Goal: Answer question/provide support

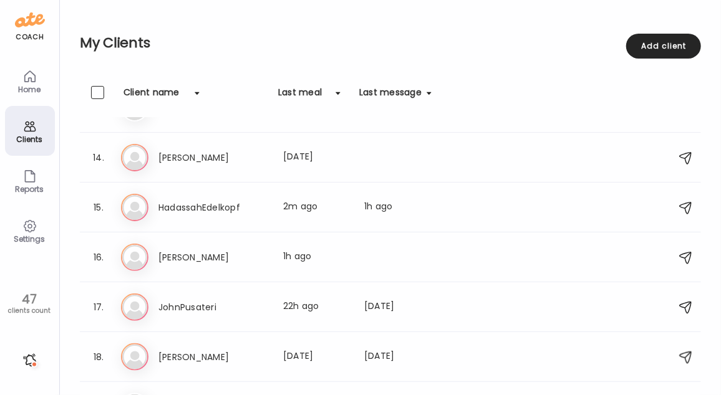
scroll to position [616, 0]
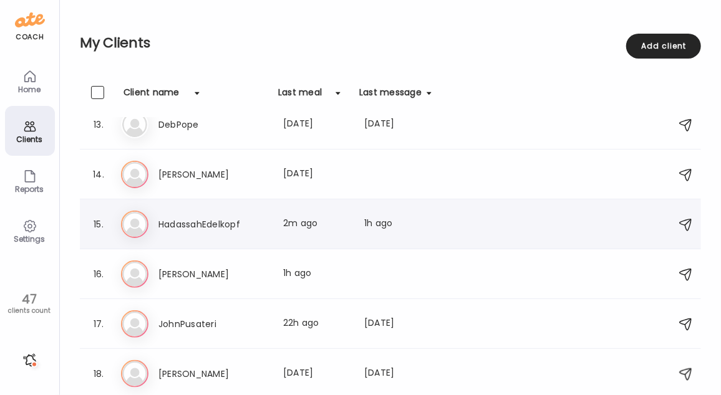
click at [426, 226] on div "Last message: 1h ago" at bounding box center [397, 224] width 67 height 15
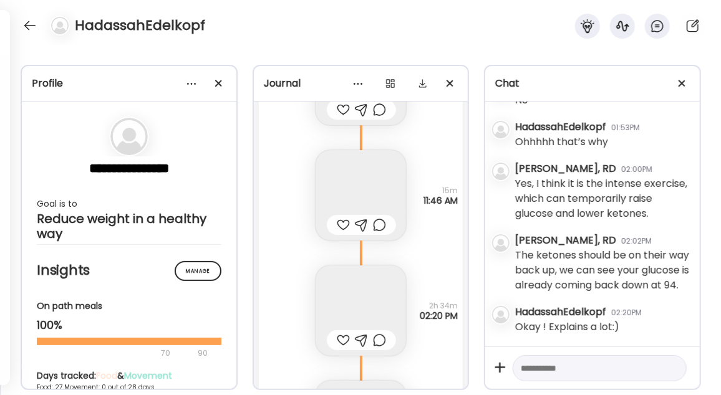
scroll to position [39291, 0]
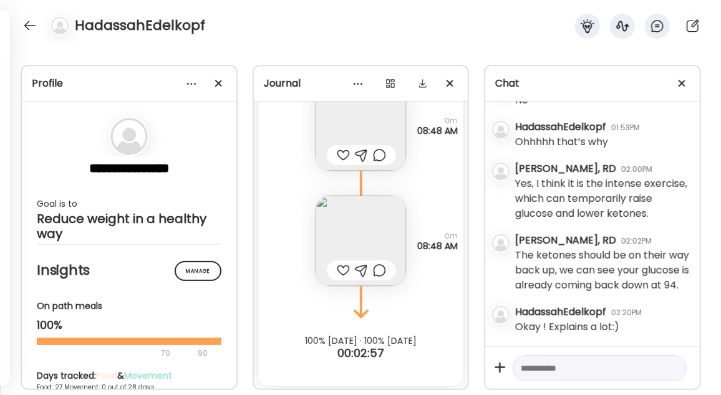
click at [407, 246] on div "Note not added Questions not answered 0m 08:48 AM" at bounding box center [361, 228] width 205 height 115
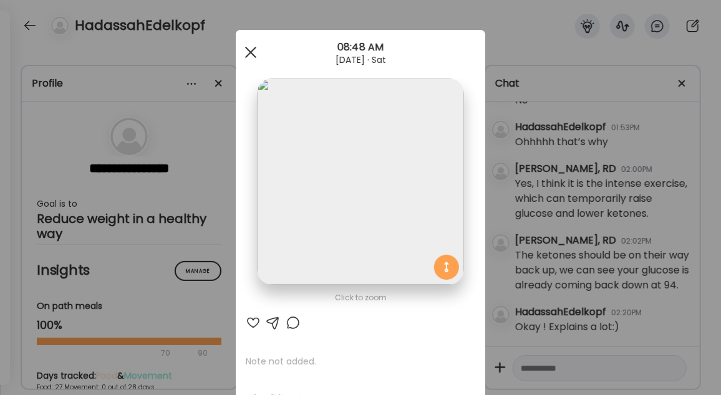
click at [247, 49] on div at bounding box center [250, 52] width 25 height 25
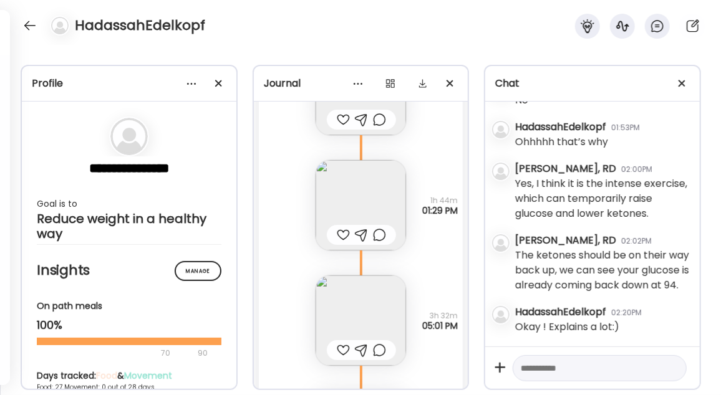
scroll to position [38584, 0]
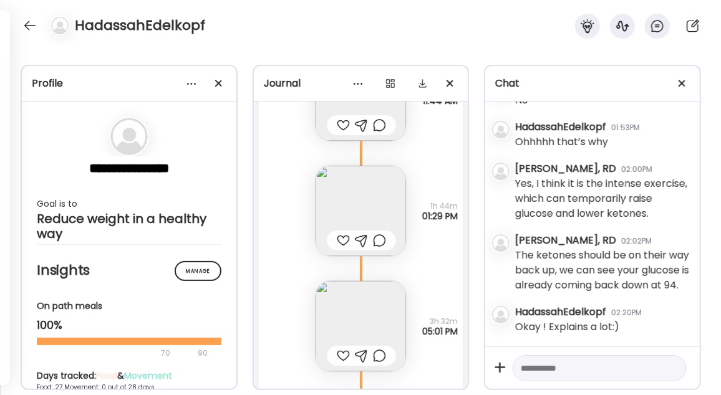
click at [555, 369] on textarea at bounding box center [588, 368] width 135 height 15
type textarea "**********"
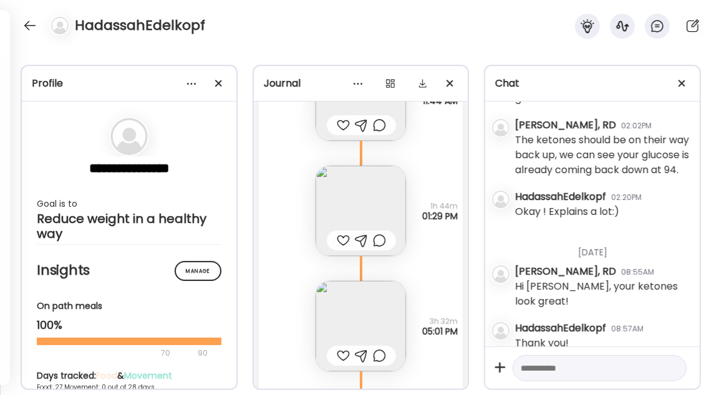
scroll to position [1509, 0]
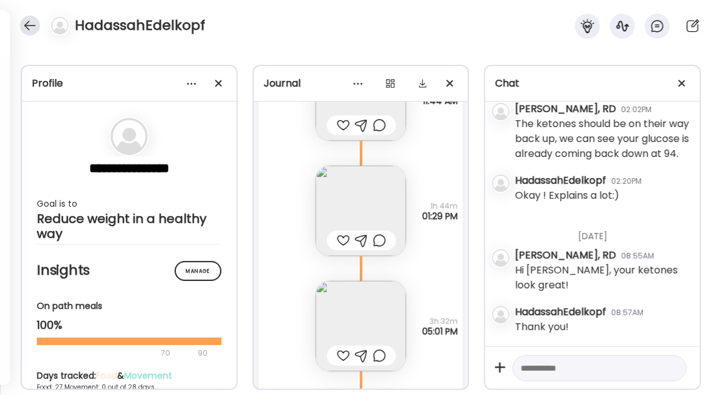
click at [27, 26] on div at bounding box center [30, 26] width 20 height 20
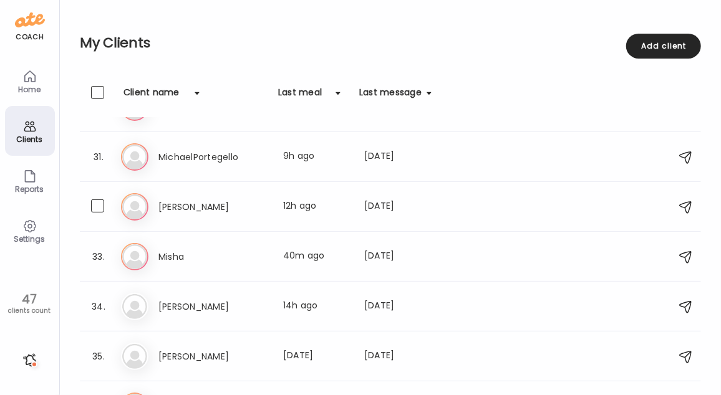
scroll to position [1537, 0]
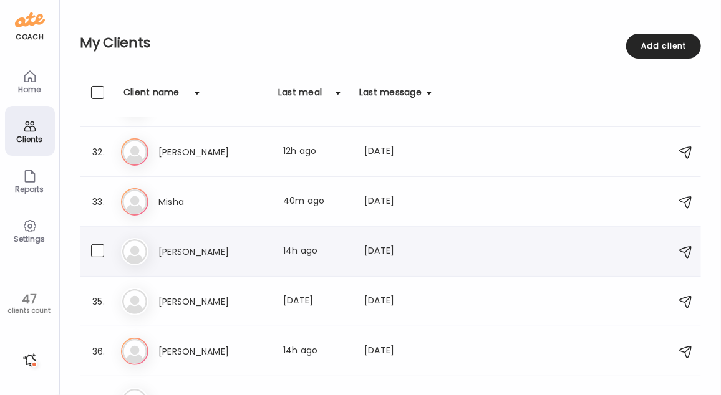
click at [284, 245] on div "Last meal: 14h ago" at bounding box center [316, 251] width 66 height 15
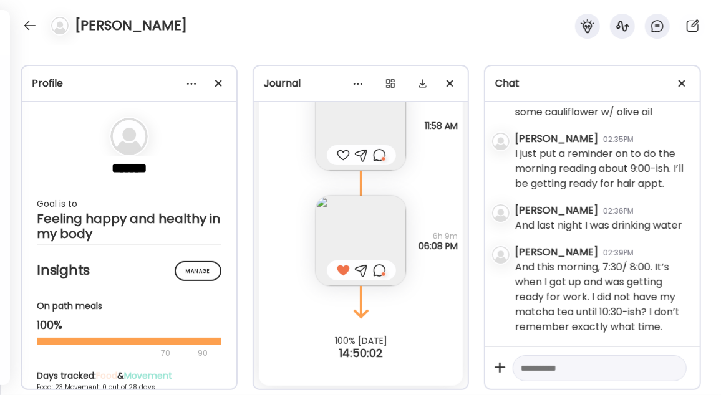
scroll to position [2419, 0]
click at [589, 365] on textarea at bounding box center [588, 368] width 135 height 15
type textarea "*"
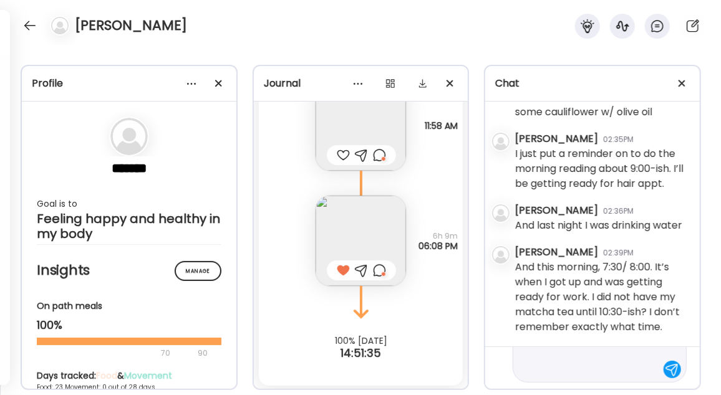
type textarea "**********"
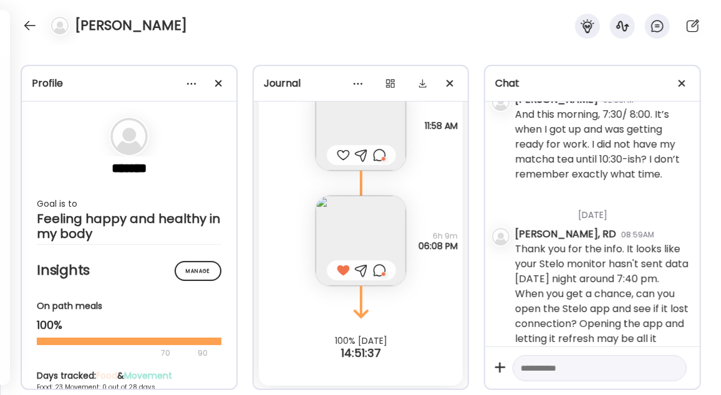
scroll to position [2600, 0]
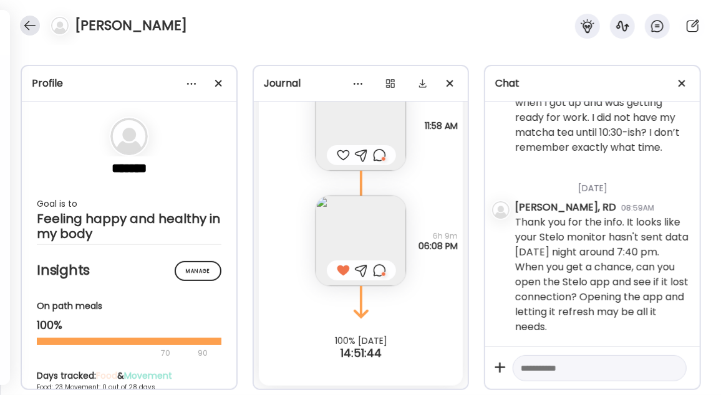
click at [32, 27] on div at bounding box center [30, 26] width 20 height 20
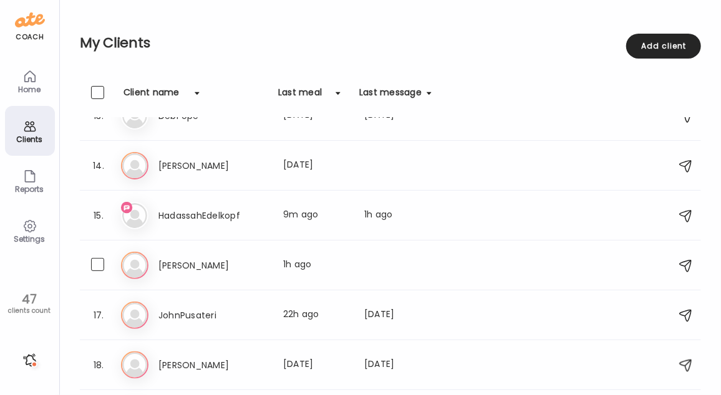
scroll to position [624, 0]
click at [318, 216] on div "Last meal: 9m ago" at bounding box center [316, 217] width 66 height 15
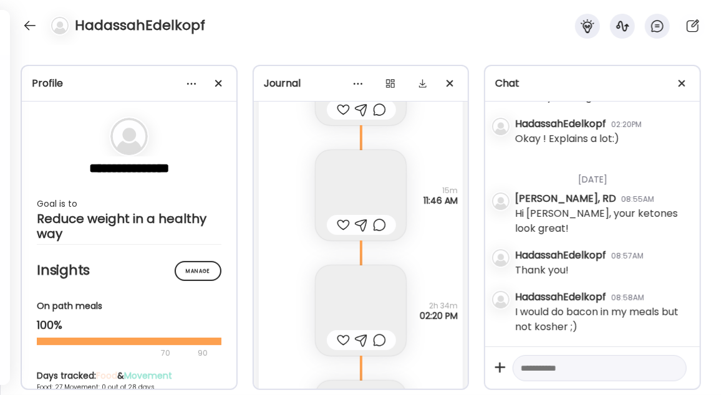
scroll to position [39291, 0]
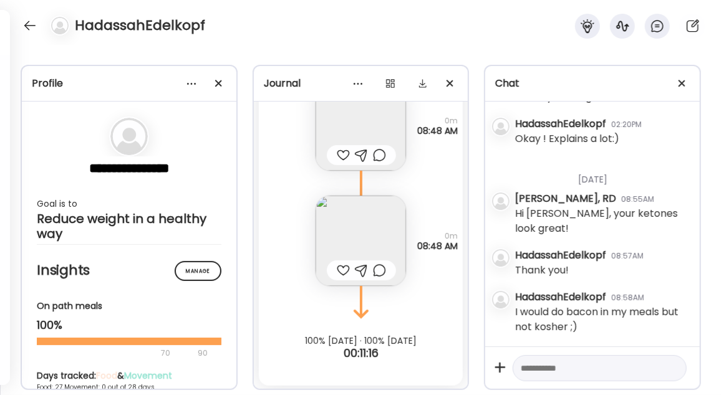
click at [553, 374] on textarea at bounding box center [588, 368] width 135 height 15
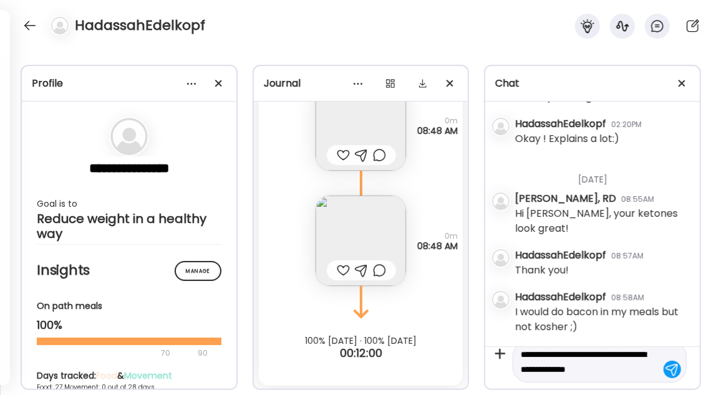
click at [553, 354] on textarea "**********" at bounding box center [588, 362] width 135 height 30
type textarea "**********"
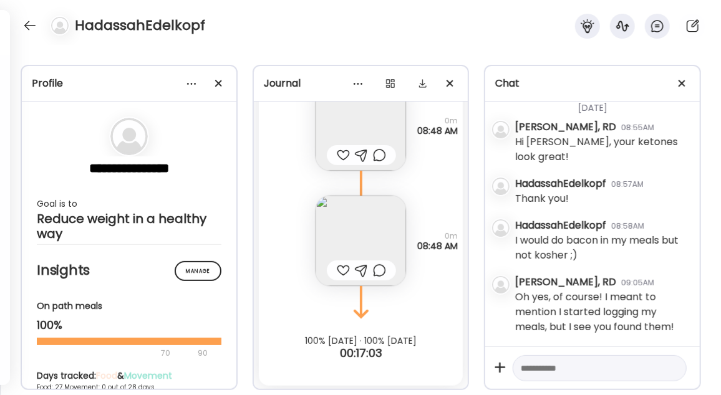
scroll to position [1639, 0]
click at [29, 26] on div at bounding box center [30, 26] width 20 height 20
